Goal: Navigation & Orientation: Find specific page/section

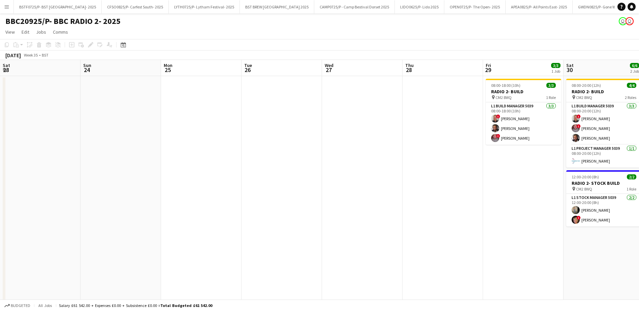
scroll to position [0, 193]
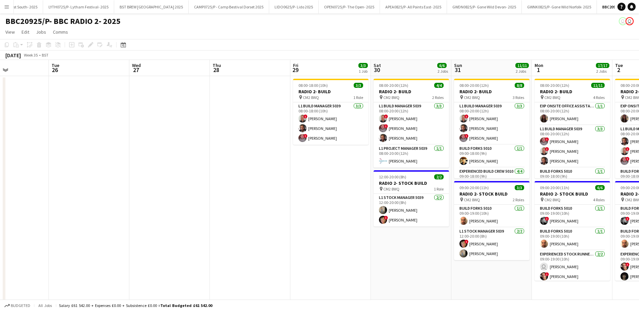
click at [6, 6] on app-icon "Menu" at bounding box center [6, 6] width 5 height 5
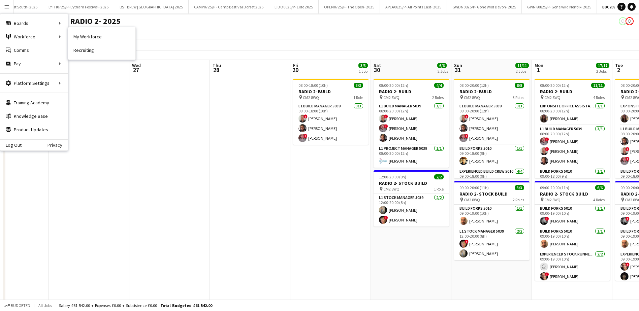
drag, startPoint x: 83, startPoint y: 35, endPoint x: 50, endPoint y: 66, distance: 44.3
click at [83, 35] on link "My Workforce" at bounding box center [101, 36] width 67 height 13
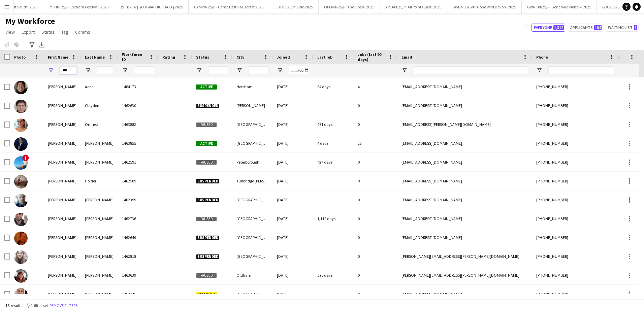
drag, startPoint x: 45, startPoint y: 71, endPoint x: 30, endPoint y: 71, distance: 15.2
click at [29, 71] on div "***" at bounding box center [365, 70] width 730 height 13
type input "*"
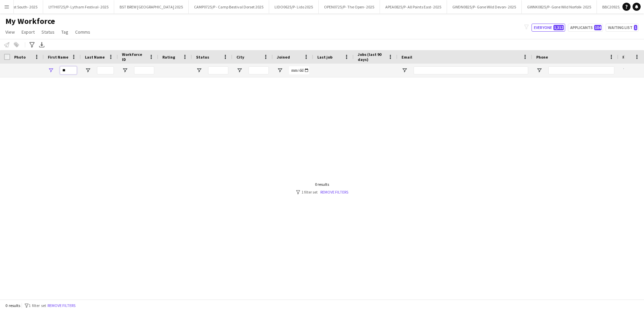
type input "*"
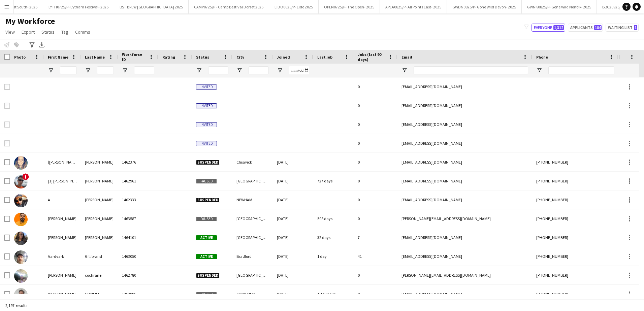
click at [3, 6] on button "Menu" at bounding box center [6, 6] width 13 height 13
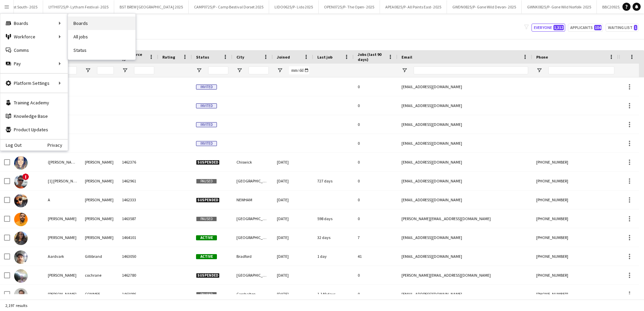
click at [84, 21] on link "Boards" at bounding box center [101, 23] width 67 height 13
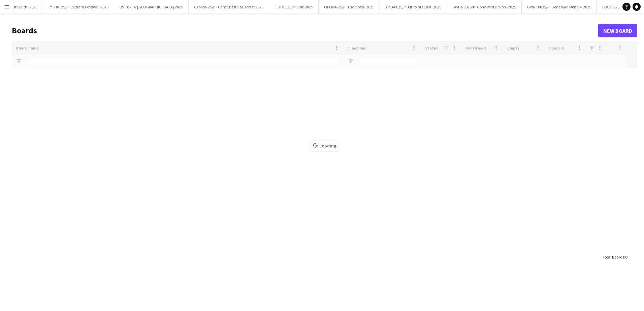
type input "*****"
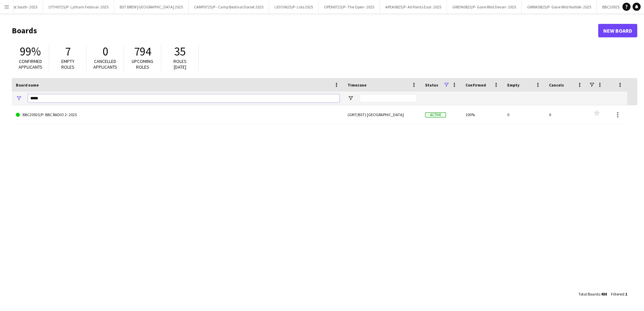
drag, startPoint x: 46, startPoint y: 98, endPoint x: -1, endPoint y: 98, distance: 47.8
click at [0, 98] on html "Menu Boards Boards Boards All jobs Status Workforce Workforce My Workforce Recr…" at bounding box center [322, 155] width 644 height 311
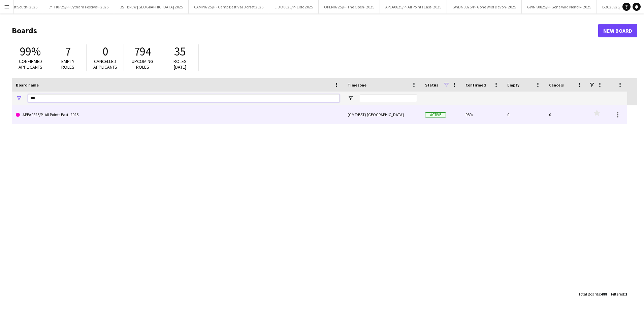
type input "***"
click at [47, 117] on link "APEA0825/P- All Points East- 2025" at bounding box center [178, 114] width 324 height 19
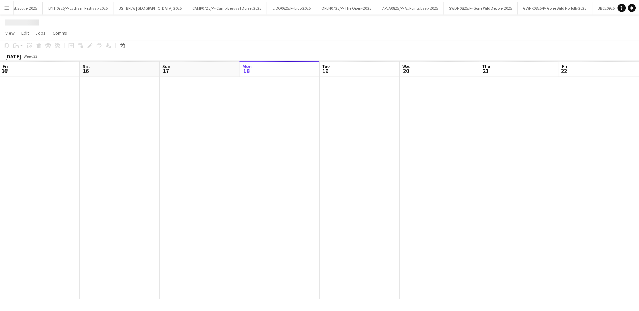
scroll to position [0, 161]
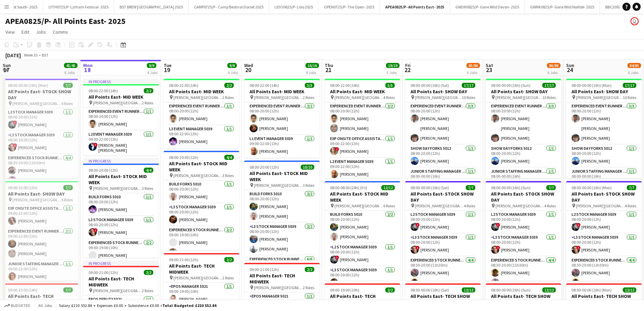
drag, startPoint x: 389, startPoint y: 73, endPoint x: 313, endPoint y: 69, distance: 75.9
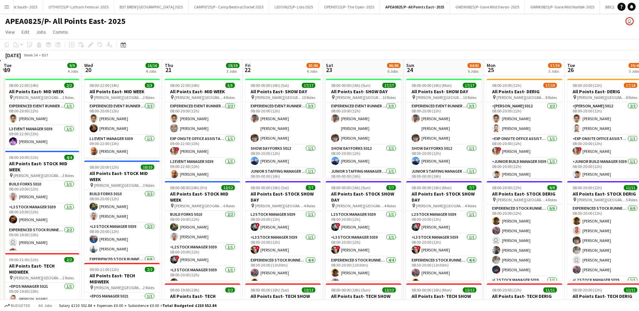
scroll to position [0, 243]
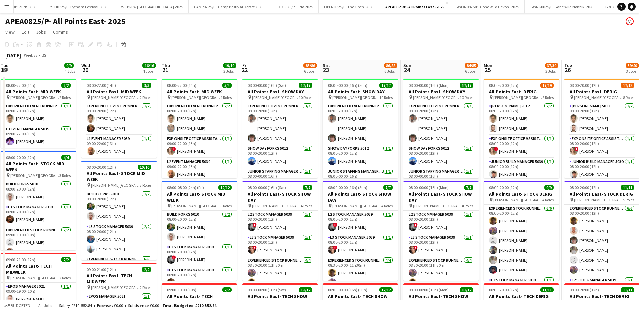
drag, startPoint x: 345, startPoint y: 66, endPoint x: 262, endPoint y: 72, distance: 83.7
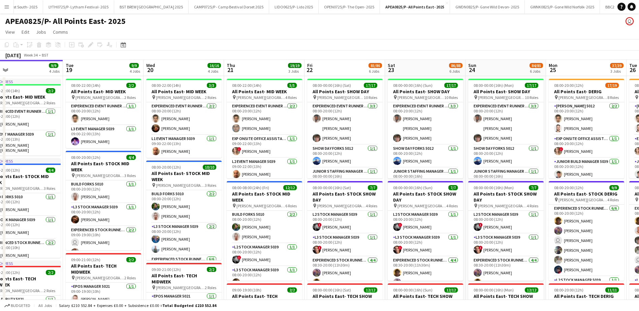
scroll to position [0, 177]
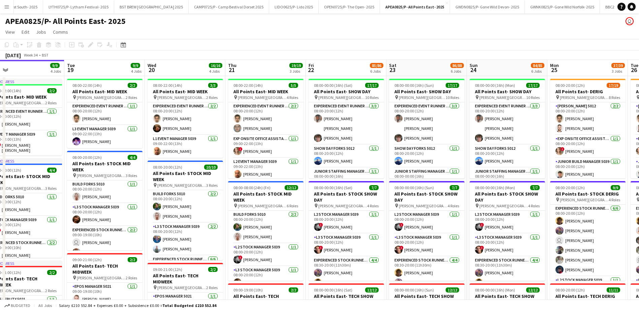
drag, startPoint x: 78, startPoint y: 71, endPoint x: 145, endPoint y: 70, distance: 66.3
click at [13, 70] on app-board-header-date "Mon 18 9/9 4 Jobs" at bounding box center [24, 68] width 80 height 16
drag, startPoint x: 89, startPoint y: 66, endPoint x: 92, endPoint y: 65, distance: 3.8
click at [89, 66] on app-board-header-date "Tue 19 9/9 4 Jobs" at bounding box center [104, 68] width 80 height 16
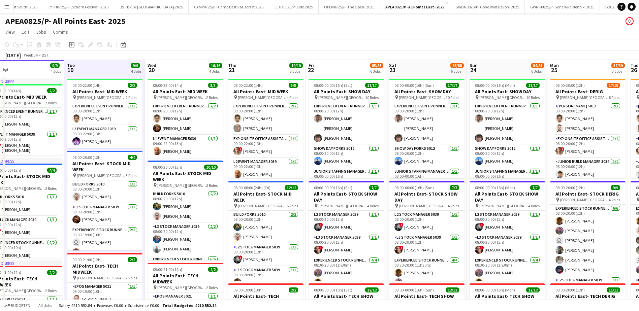
scroll to position [0, 177]
click at [161, 63] on app-board-header-date "Wed 20 16/16 4 Jobs" at bounding box center [185, 68] width 80 height 16
click at [164, 68] on app-board-header-date "Wed 20 16/16 4 Jobs" at bounding box center [185, 68] width 80 height 16
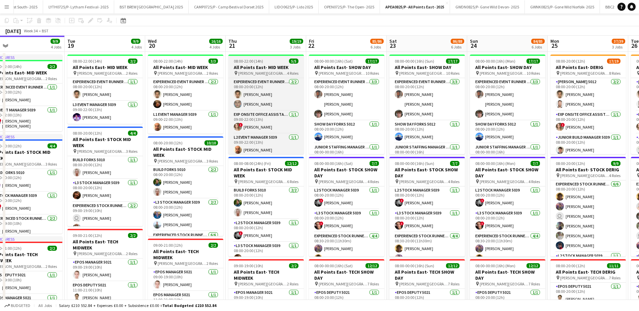
scroll to position [0, 0]
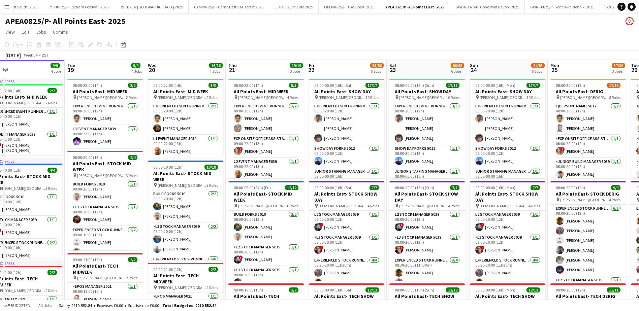
click at [251, 69] on app-board-header-date "Thu 21 19/19 3 Jobs" at bounding box center [266, 68] width 80 height 16
click at [240, 73] on app-board-header-date "Thu 21 19/19 3 Jobs" at bounding box center [266, 68] width 80 height 16
